Goal: Find specific page/section: Find specific page/section

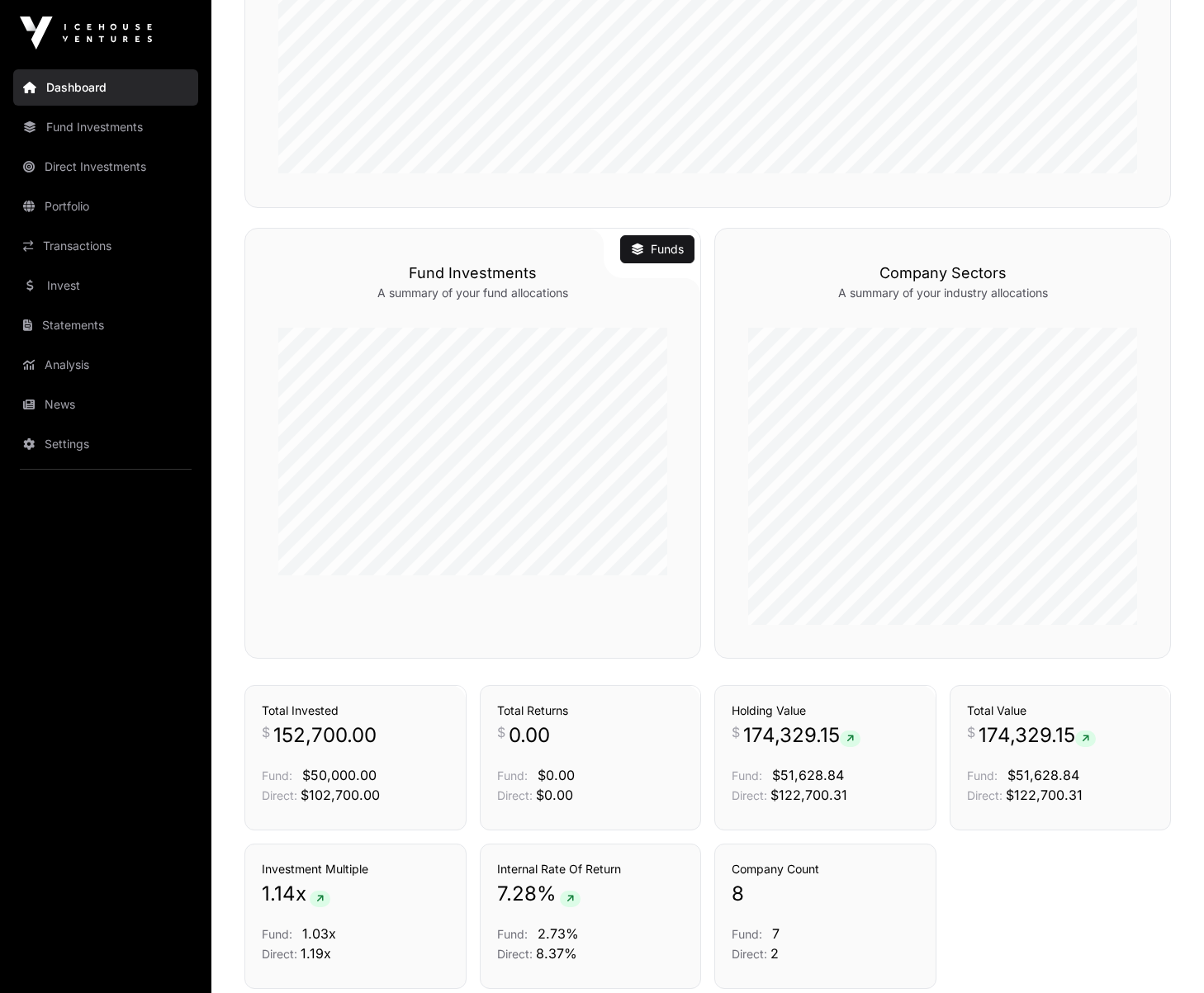
scroll to position [733, 0]
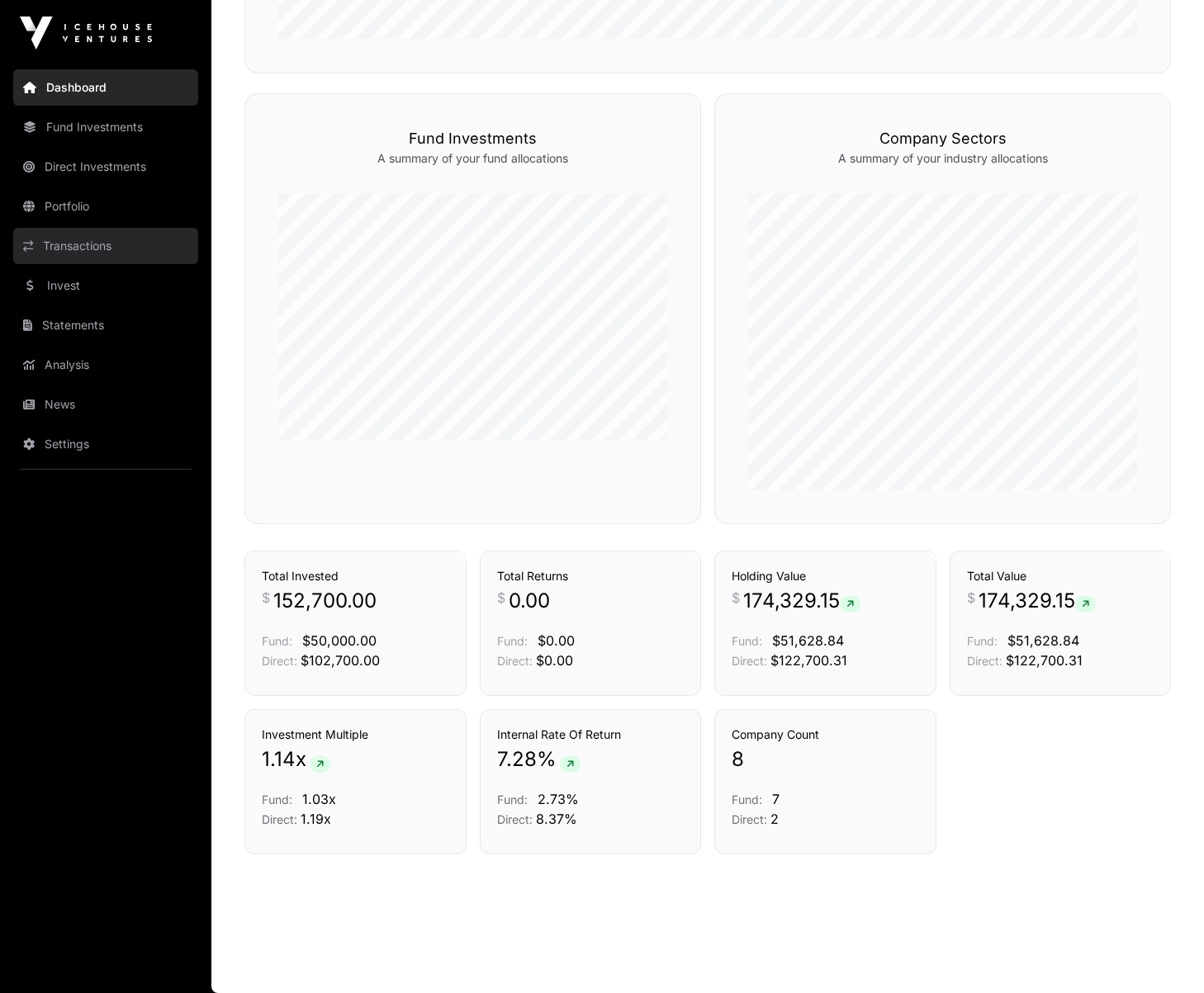
click at [89, 253] on link "Transactions" at bounding box center [105, 246] width 185 height 36
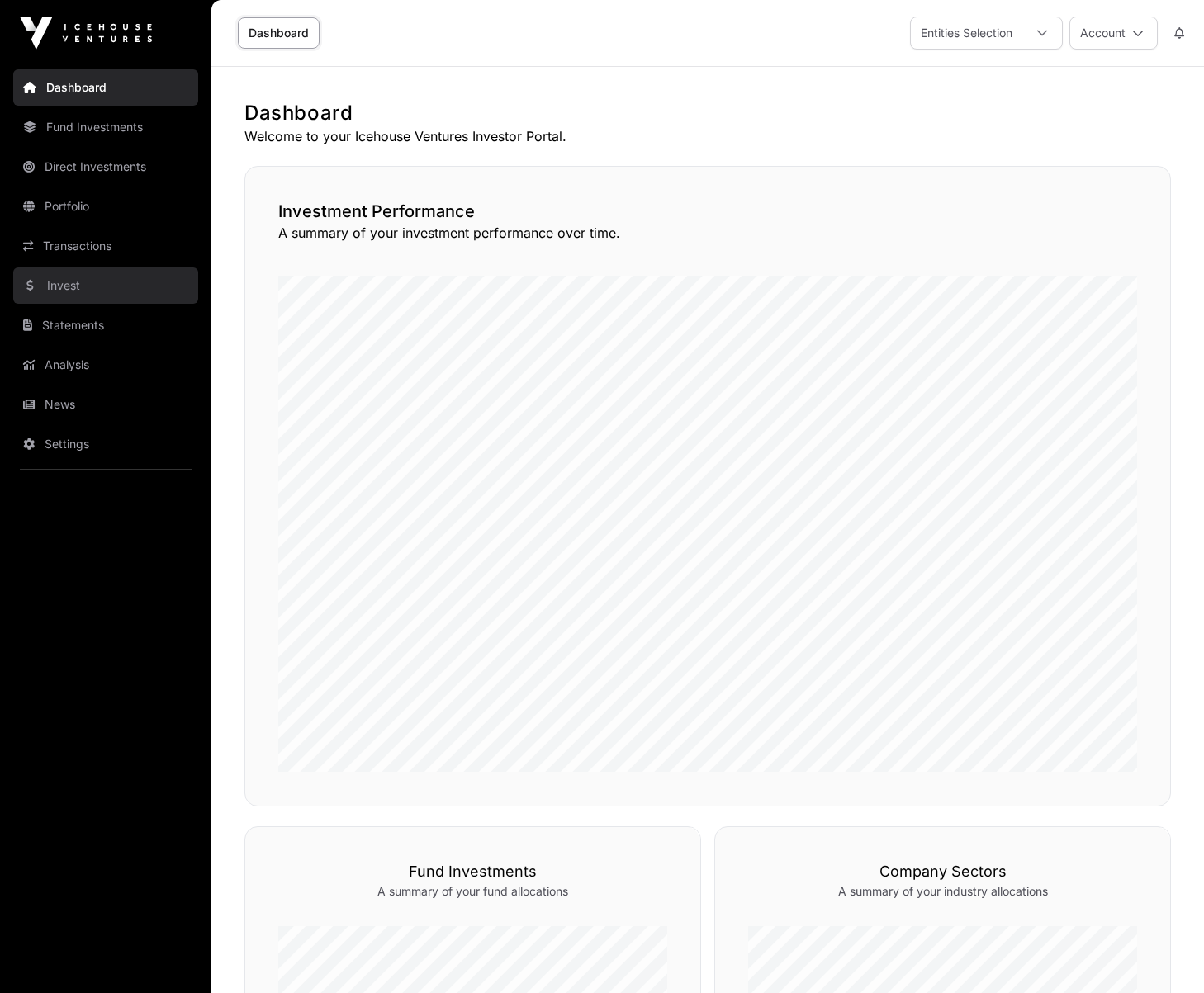
click at [134, 278] on link "Invest" at bounding box center [105, 285] width 185 height 36
